Goal: Task Accomplishment & Management: Use online tool/utility

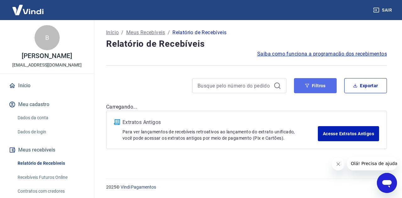
click at [310, 86] on button "Filtros" at bounding box center [315, 85] width 43 height 15
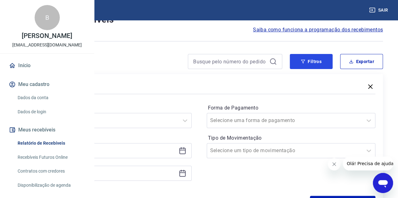
scroll to position [63, 0]
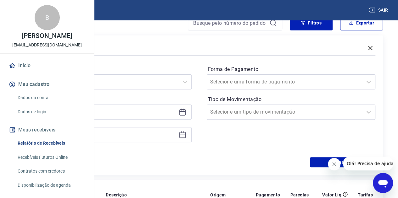
click at [186, 112] on icon at bounding box center [182, 112] width 8 height 8
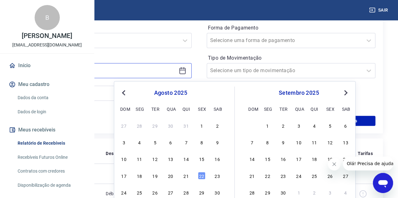
scroll to position [126, 0]
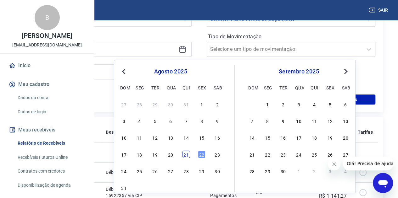
click at [183, 154] on div "21" at bounding box center [186, 155] width 8 height 8
type input "[DATE]"
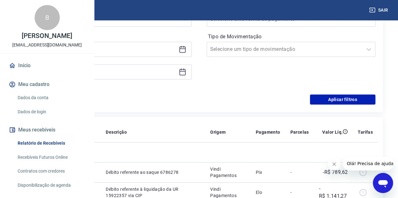
click at [186, 71] on icon at bounding box center [182, 72] width 8 height 8
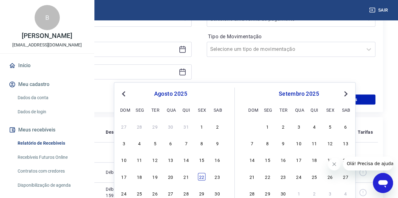
click at [202, 174] on div "22" at bounding box center [202, 177] width 8 height 8
type input "[DATE]"
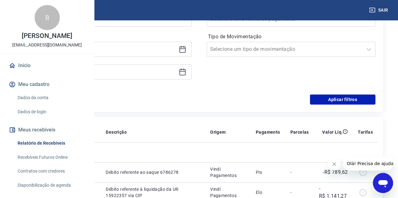
scroll to position [94, 0]
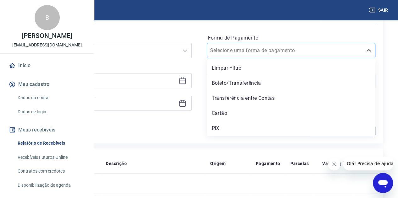
click at [279, 46] on div at bounding box center [284, 50] width 149 height 9
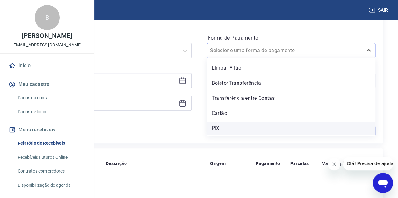
click at [264, 123] on div "PIX" at bounding box center [290, 128] width 169 height 13
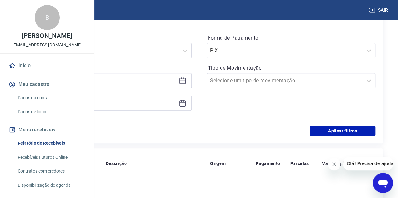
click at [320, 123] on div "Período Selecione um período Período personalizado Selected date: [DATE] [DATE]…" at bounding box center [199, 75] width 352 height 101
drag, startPoint x: 325, startPoint y: 131, endPoint x: 5, endPoint y: 8, distance: 342.3
click at [325, 131] on button "Aplicar filtros" at bounding box center [342, 131] width 65 height 10
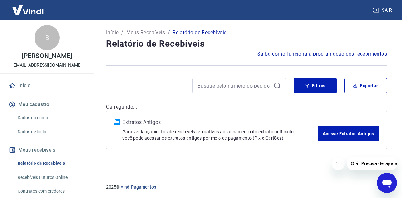
click at [337, 167] on icon "Fechar mensagem da empresa" at bounding box center [338, 164] width 5 height 5
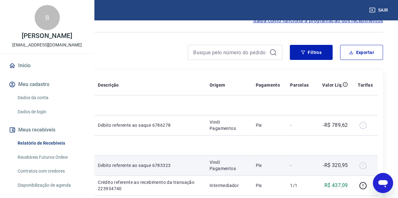
scroll to position [31, 0]
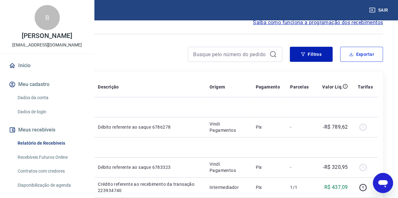
click at [358, 54] on button "Exportar" at bounding box center [361, 54] width 43 height 15
type input "[DATE]"
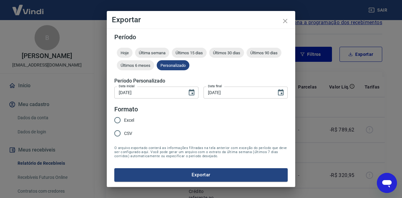
click at [125, 123] on span "Excel" at bounding box center [129, 120] width 10 height 7
click at [124, 123] on input "Excel" at bounding box center [117, 120] width 13 height 13
radio input "true"
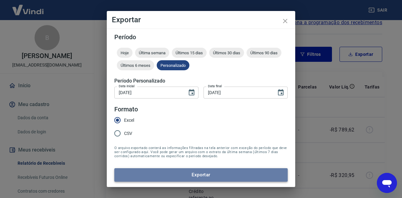
click at [168, 176] on button "Exportar" at bounding box center [200, 174] width 173 height 13
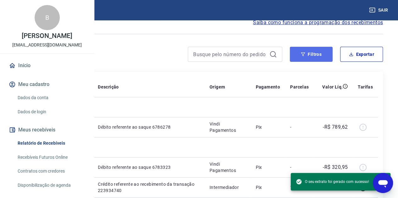
drag, startPoint x: 309, startPoint y: 54, endPoint x: 300, endPoint y: 61, distance: 10.9
click at [309, 54] on button "Filtros" at bounding box center [310, 54] width 43 height 15
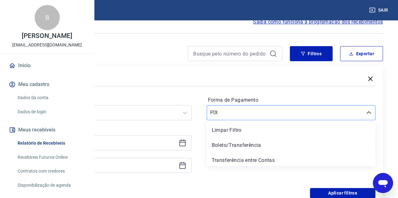
click at [272, 116] on input "Forma de Pagamento" at bounding box center [241, 113] width 63 height 8
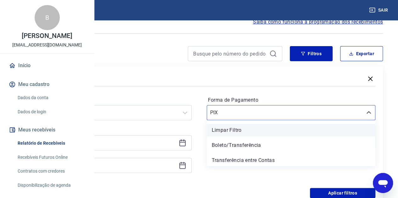
scroll to position [32, 0]
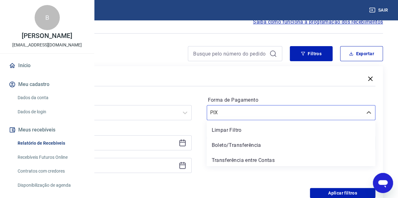
drag, startPoint x: 271, startPoint y: 141, endPoint x: 303, endPoint y: 170, distance: 42.9
click at [271, 141] on div "Boleto/Transferência" at bounding box center [290, 145] width 169 height 13
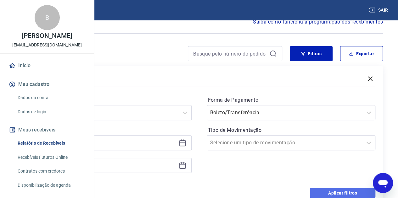
click at [321, 191] on button "Aplicar filtros" at bounding box center [342, 193] width 65 height 10
